Goal: Information Seeking & Learning: Learn about a topic

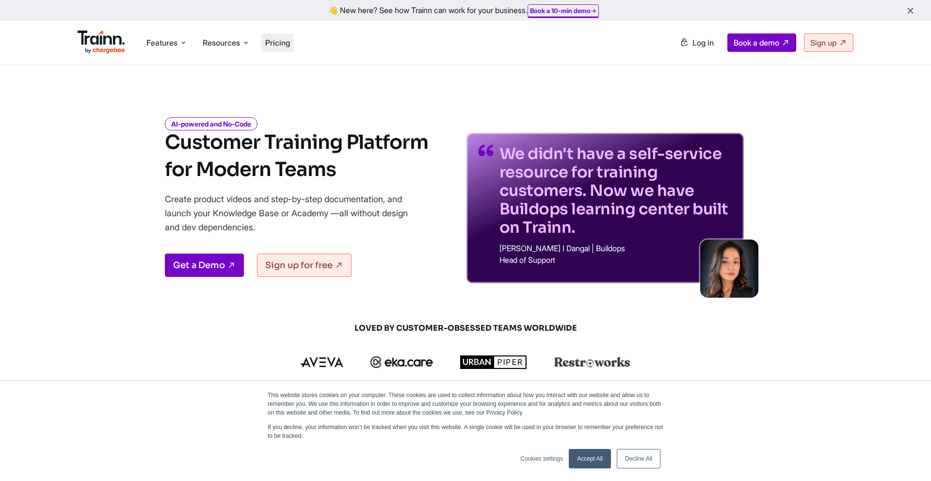
click at [281, 47] on span "Pricing" at bounding box center [277, 43] width 25 height 10
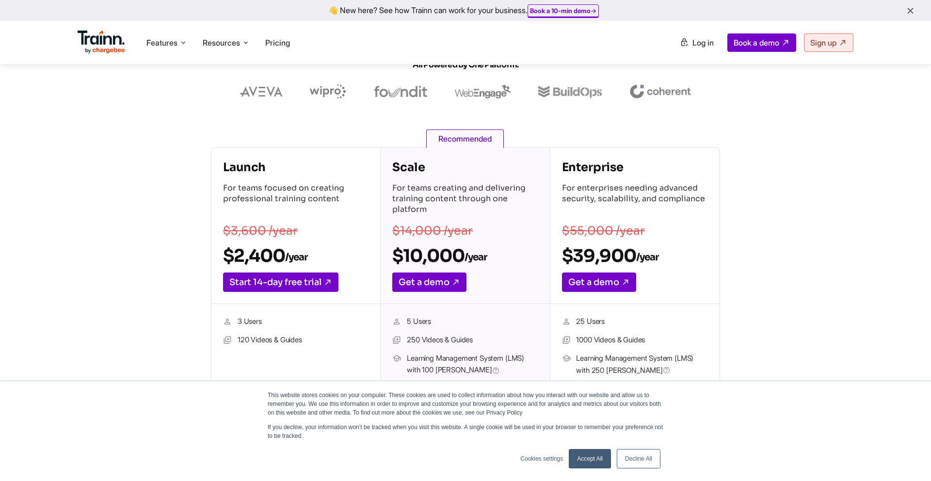
scroll to position [57, 0]
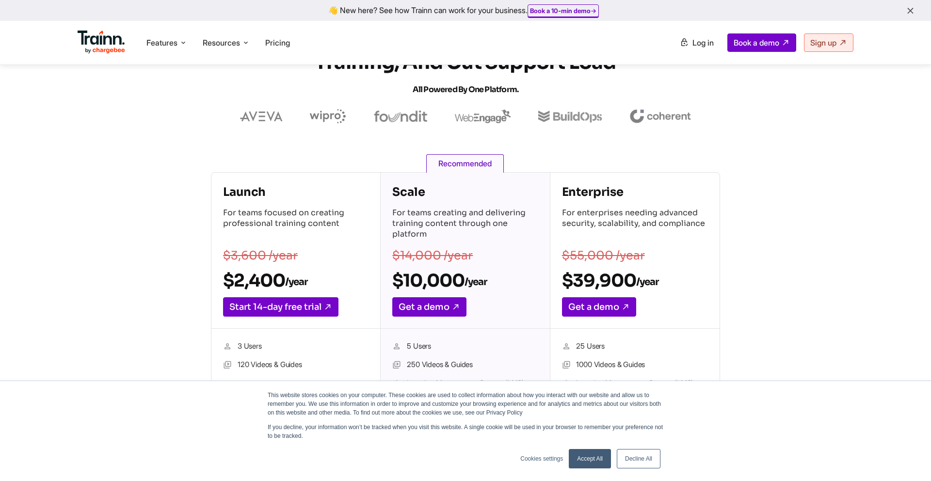
click at [237, 192] on h4 "Launch" at bounding box center [295, 192] width 145 height 16
click at [337, 259] on p "$3,600 /year" at bounding box center [295, 256] width 145 height 12
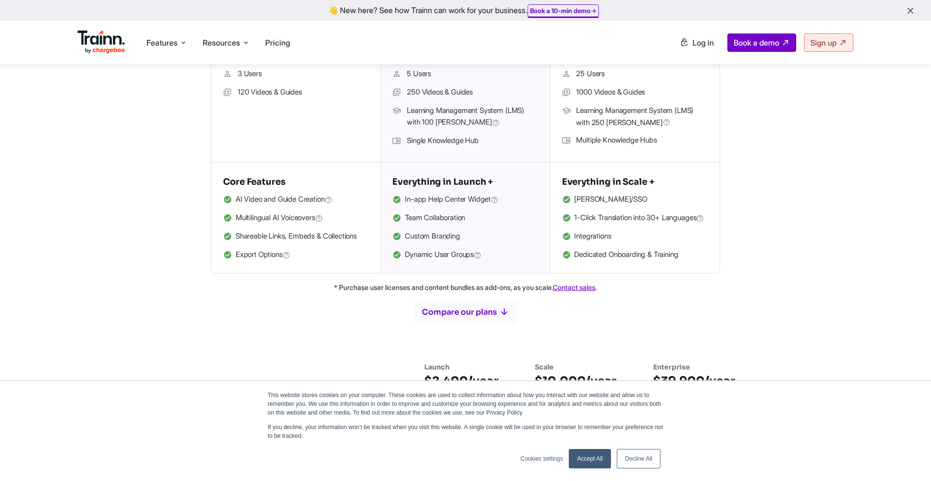
scroll to position [138, 0]
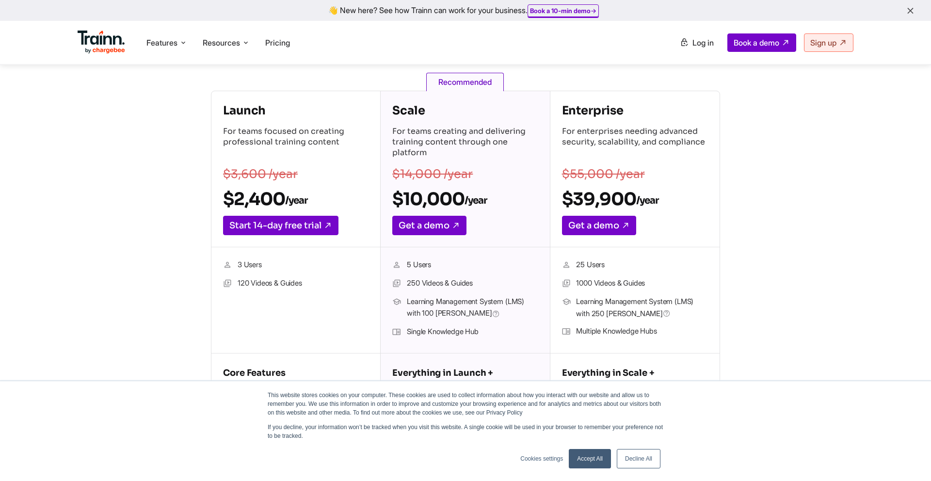
click at [256, 198] on h2 "$2,400 /year" at bounding box center [295, 199] width 145 height 22
click at [326, 181] on div "Launch For teams focused on creating professional training content $3,600 /year…" at bounding box center [295, 169] width 169 height 156
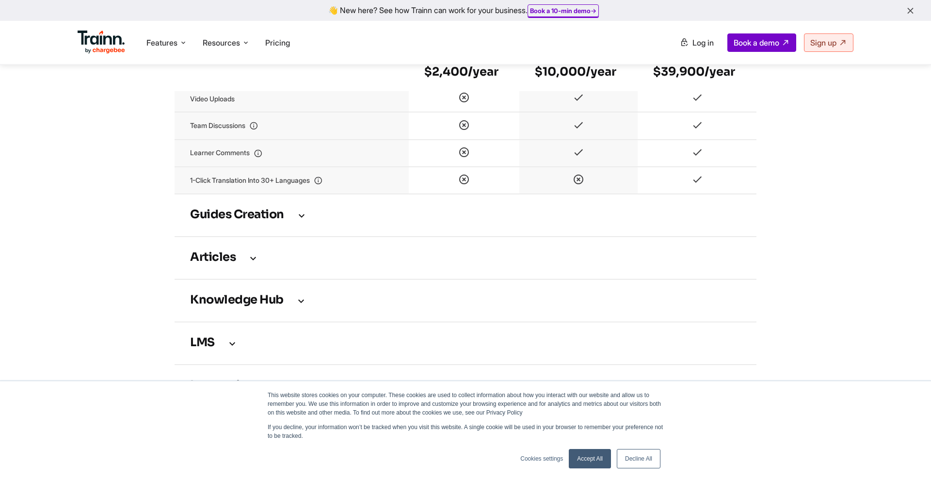
scroll to position [1256, 0]
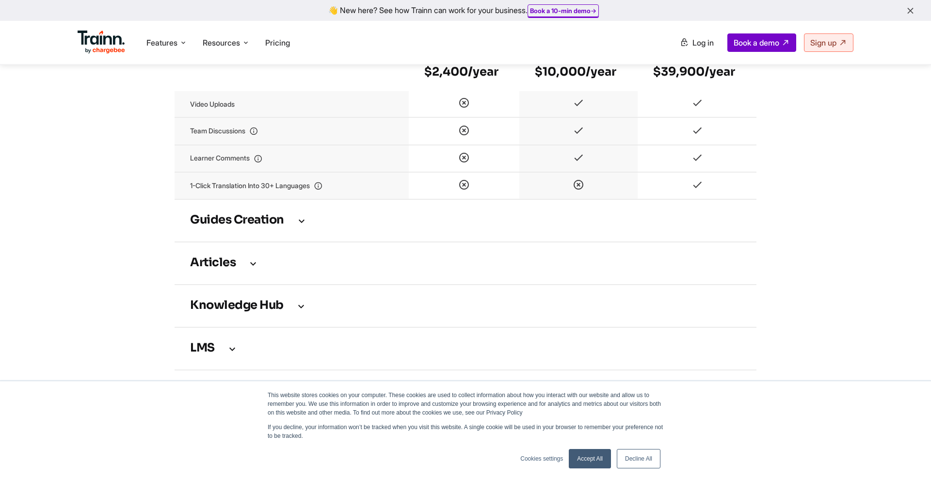
click at [282, 225] on h3 "Guides creation" at bounding box center [465, 220] width 551 height 11
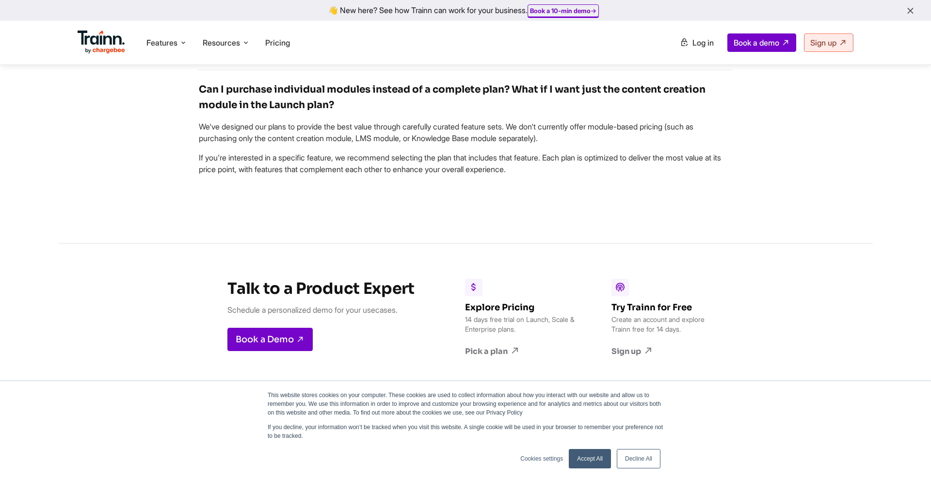
scroll to position [3226, 0]
